Goal: Book appointment/travel/reservation

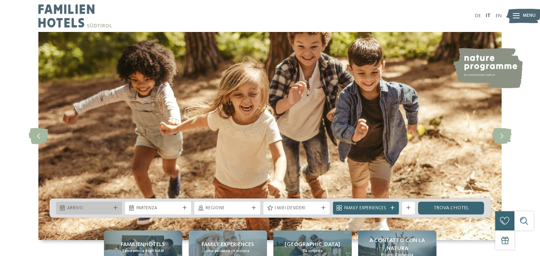
click at [67, 212] on div "Arrivo" at bounding box center [89, 208] width 66 height 13
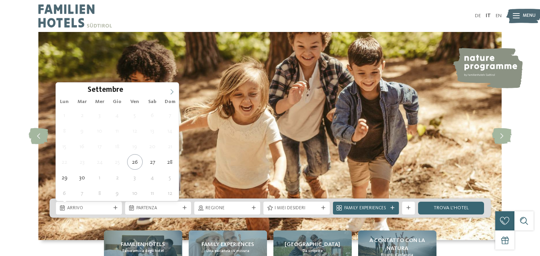
click at [169, 95] on span at bounding box center [172, 90] width 14 height 14
copy span "Lun"
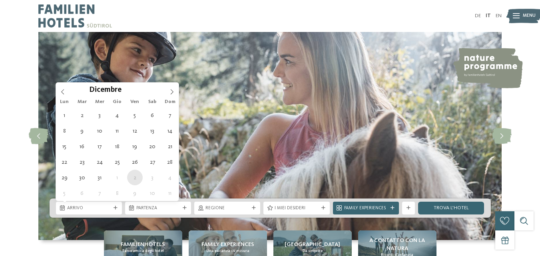
type div "[DATE]"
type input "****"
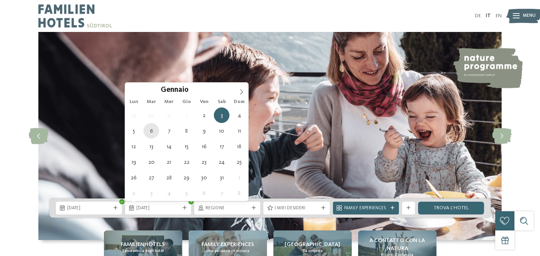
type div "[DATE]"
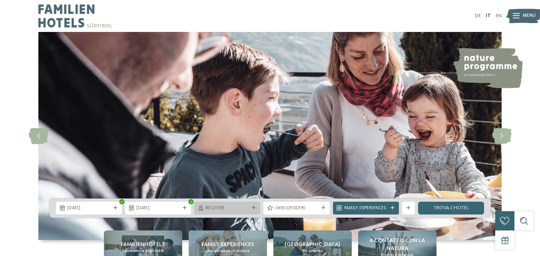
click at [254, 209] on icon at bounding box center [254, 208] width 4 height 4
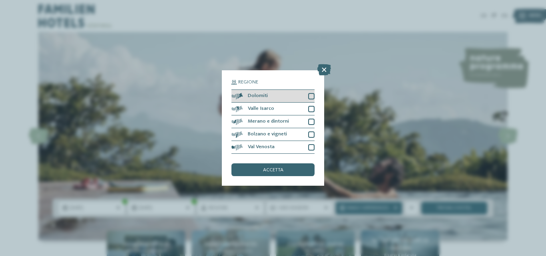
click at [311, 97] on div at bounding box center [311, 96] width 6 height 6
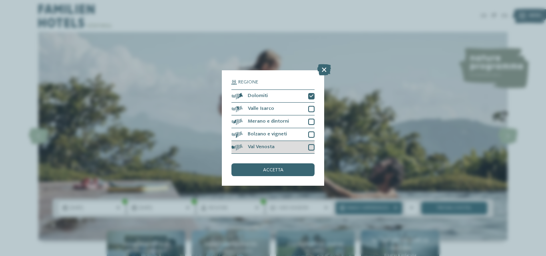
click at [311, 149] on div at bounding box center [311, 147] width 6 height 6
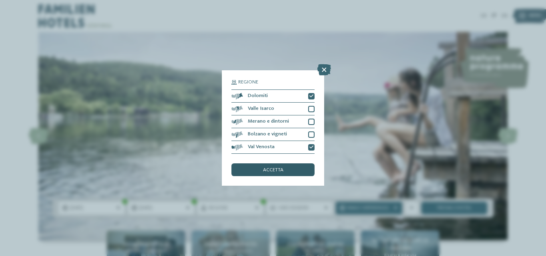
click at [276, 171] on span "accetta" at bounding box center [273, 170] width 20 height 5
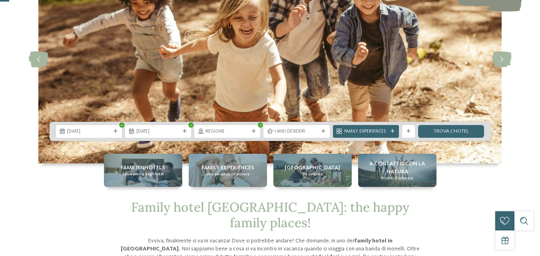
scroll to position [80, 0]
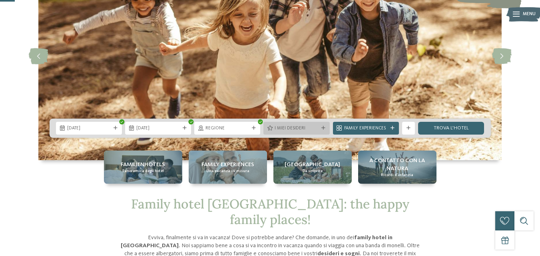
click at [293, 130] on span "I miei desideri" at bounding box center [297, 129] width 44 height 6
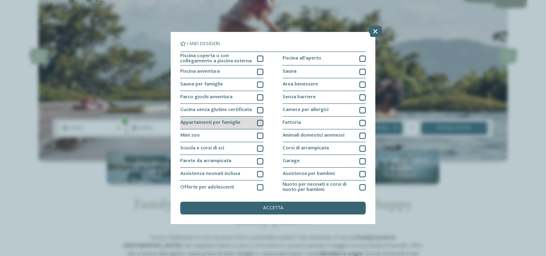
click at [258, 123] on div at bounding box center [260, 123] width 6 height 6
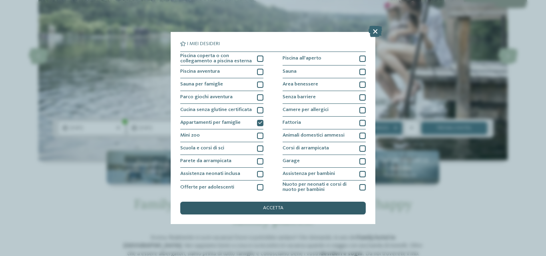
click at [279, 207] on span "accetta" at bounding box center [273, 208] width 20 height 5
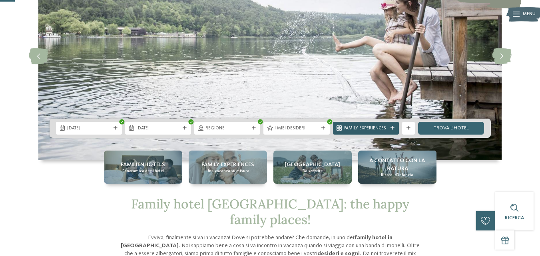
click at [375, 129] on span "Family Experiences" at bounding box center [366, 129] width 44 height 6
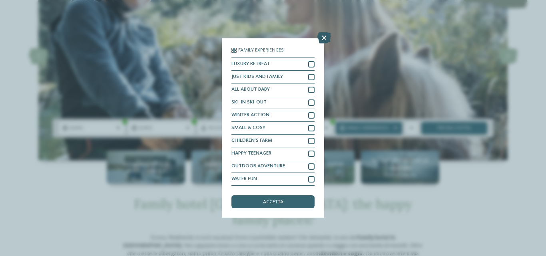
click at [324, 37] on icon at bounding box center [325, 37] width 14 height 11
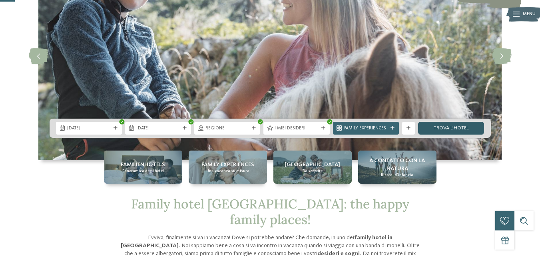
click at [452, 127] on link "trova l’hotel" at bounding box center [451, 128] width 66 height 13
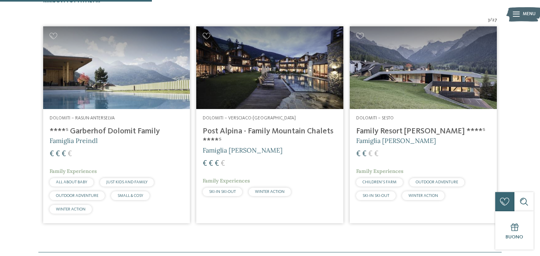
scroll to position [158, 0]
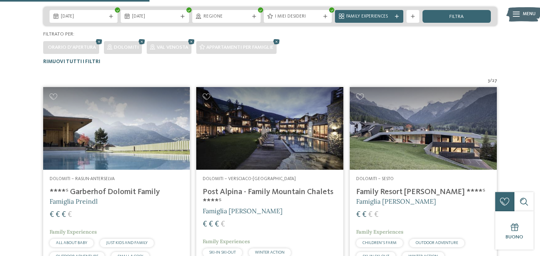
click at [115, 119] on img at bounding box center [116, 128] width 147 height 83
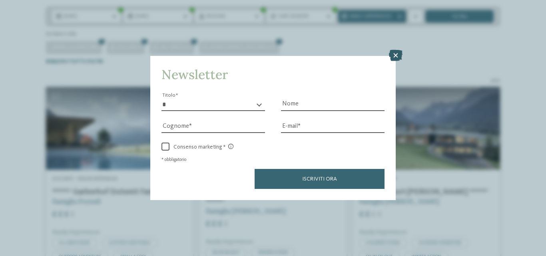
click at [395, 55] on icon at bounding box center [396, 55] width 14 height 11
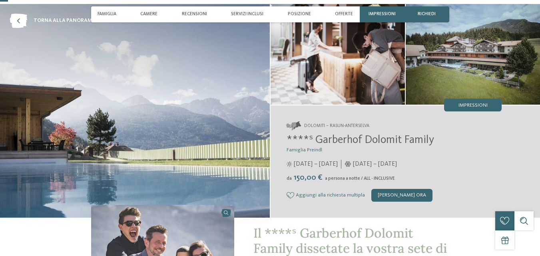
scroll to position [40, 0]
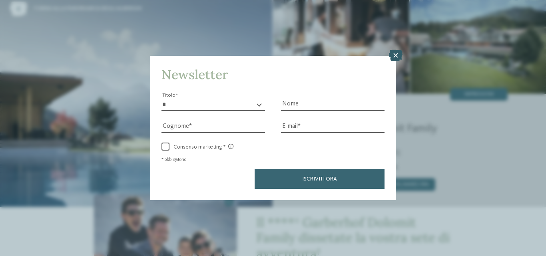
click at [397, 54] on icon at bounding box center [396, 55] width 14 height 11
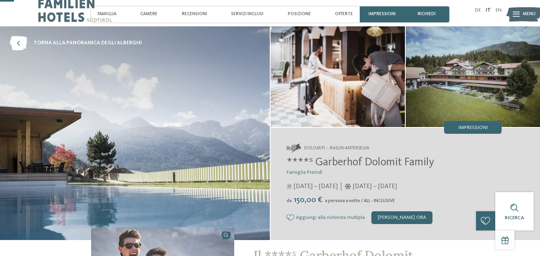
scroll to position [0, 0]
